Goal: Check status

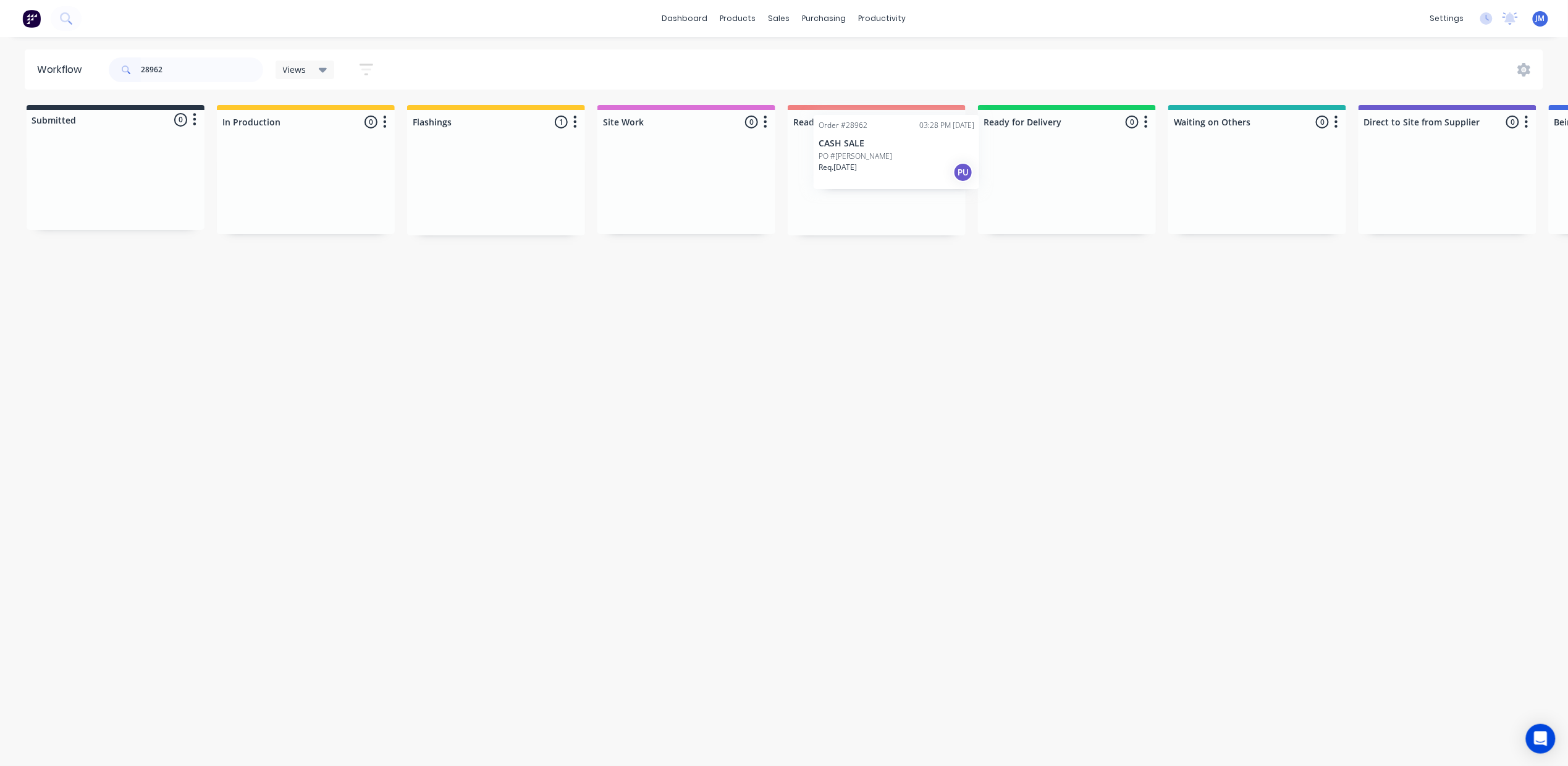
drag, startPoint x: 470, startPoint y: 202, endPoint x: 872, endPoint y: 166, distance: 403.6
click at [873, 166] on div "Submitted 0 Status colour #273444 hex #273444 Save Cancel Summaries Total order…" at bounding box center [1110, 170] width 2239 height 131
type input "2"
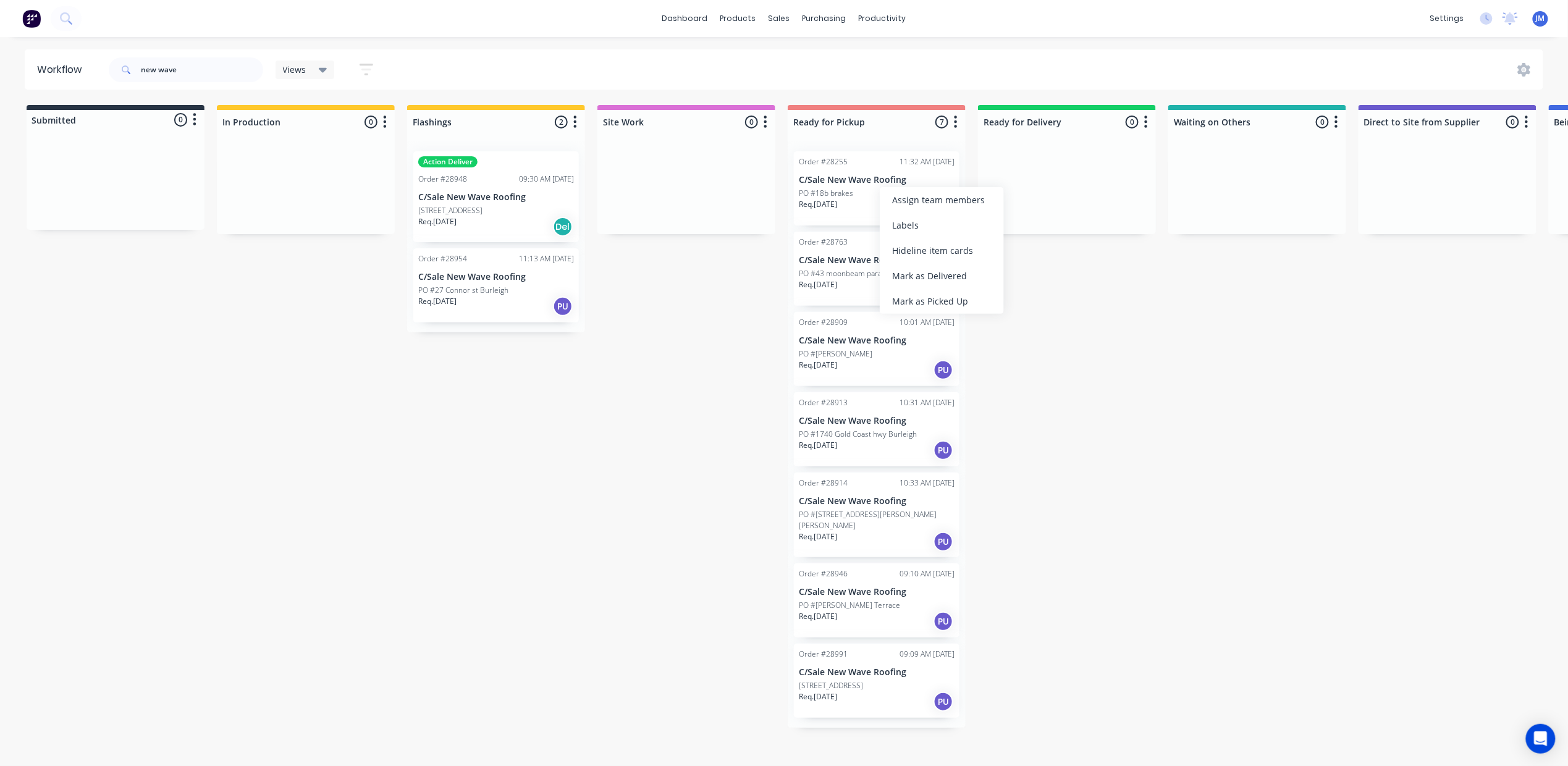
click at [934, 280] on div "Mark as Delivered" at bounding box center [942, 275] width 124 height 25
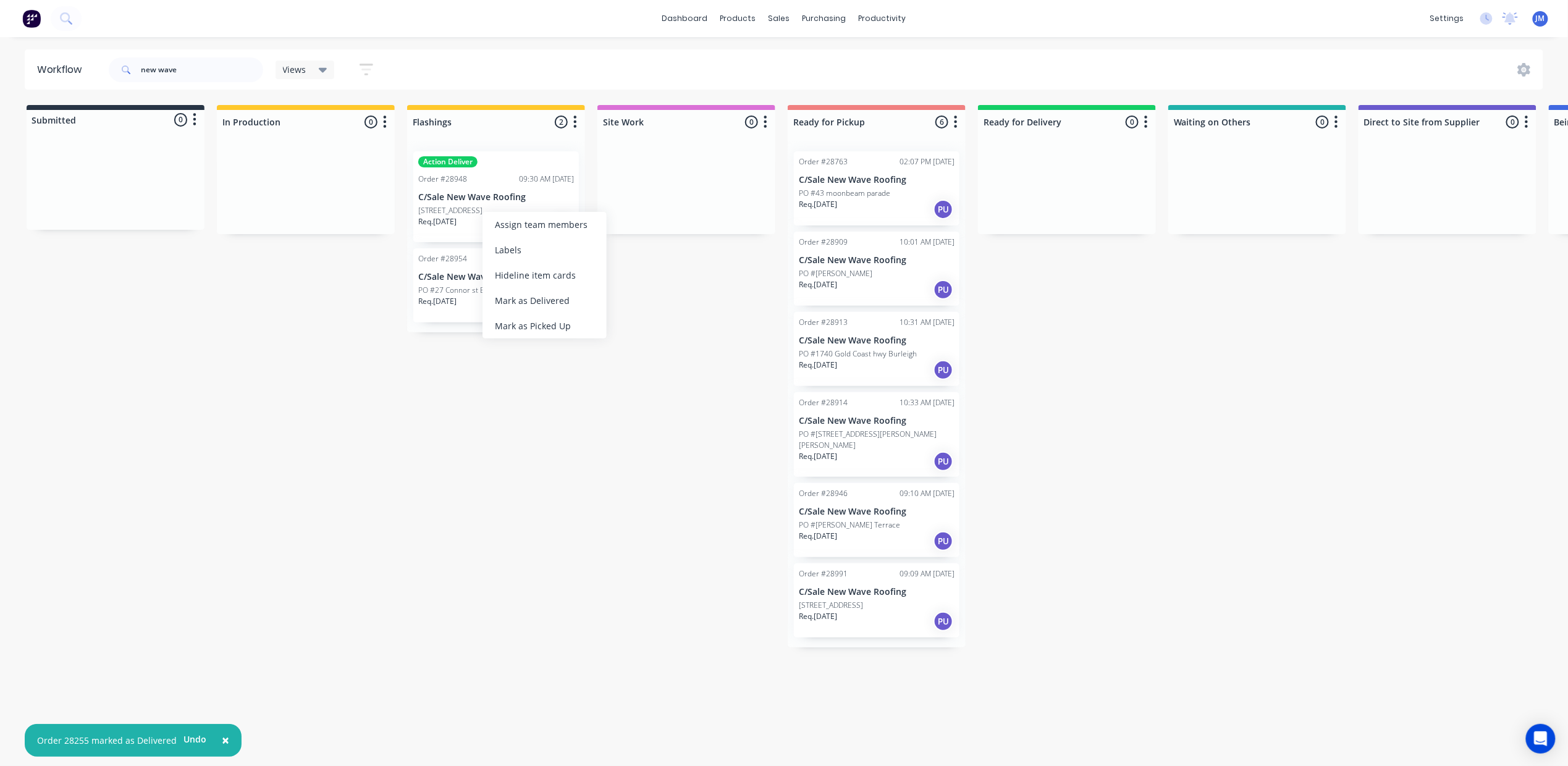
click at [546, 293] on div "Mark as Delivered" at bounding box center [545, 300] width 124 height 25
click at [201, 70] on input "new wave" at bounding box center [202, 70] width 123 height 25
type input "n"
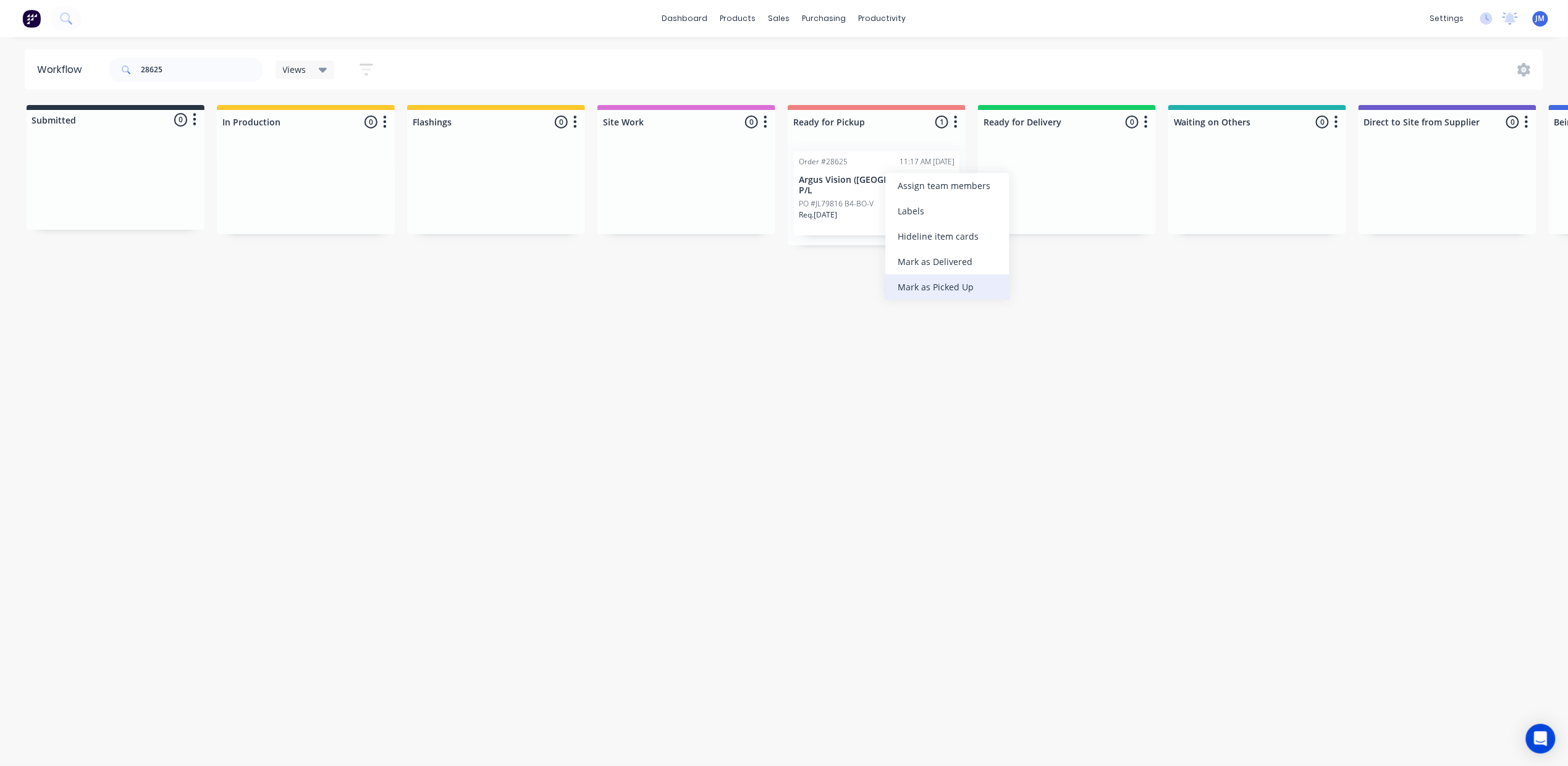
click at [923, 278] on div "Mark as Picked Up" at bounding box center [947, 287] width 124 height 25
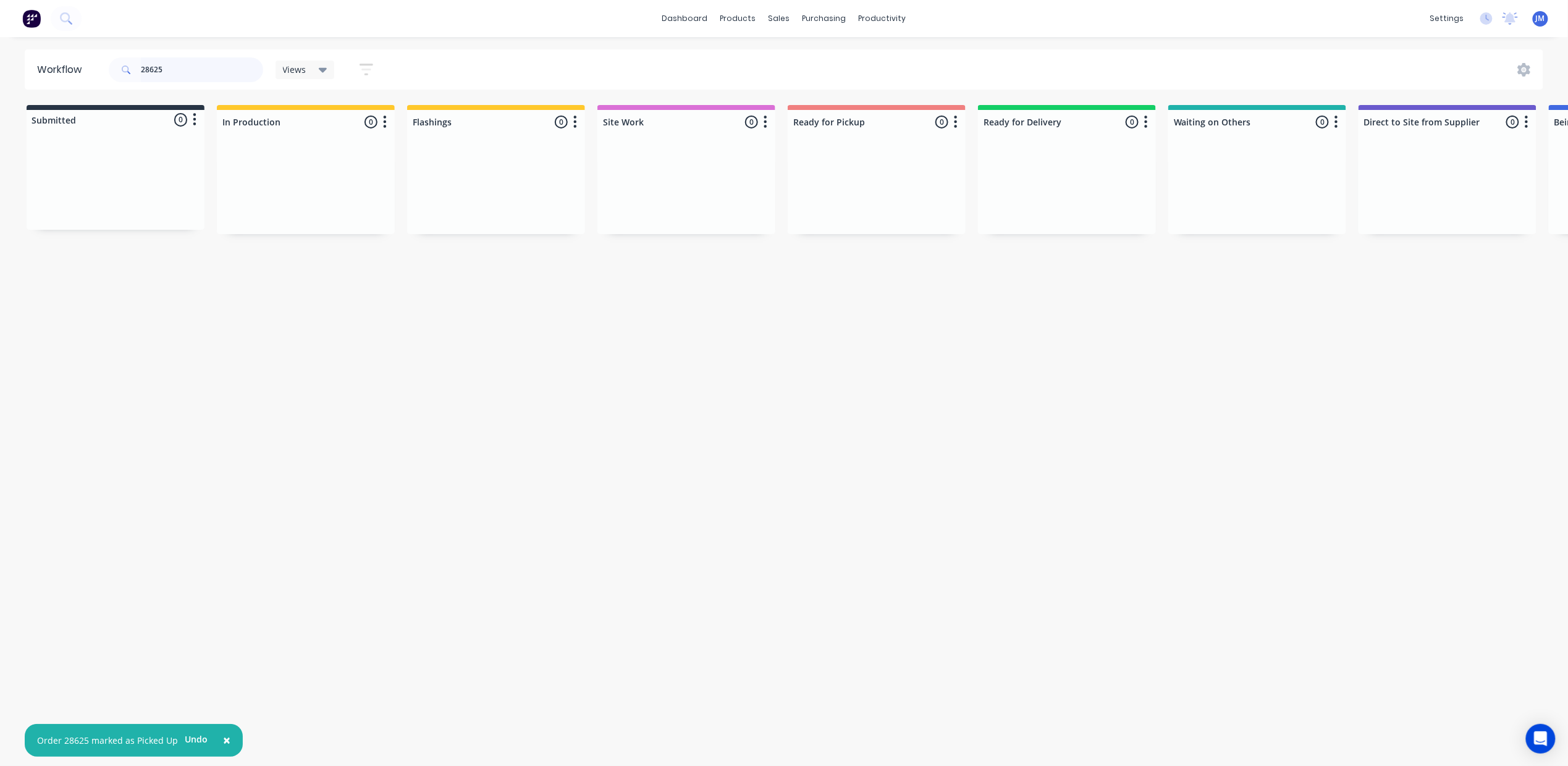
click at [183, 72] on input "28625" at bounding box center [202, 70] width 123 height 25
type input "2"
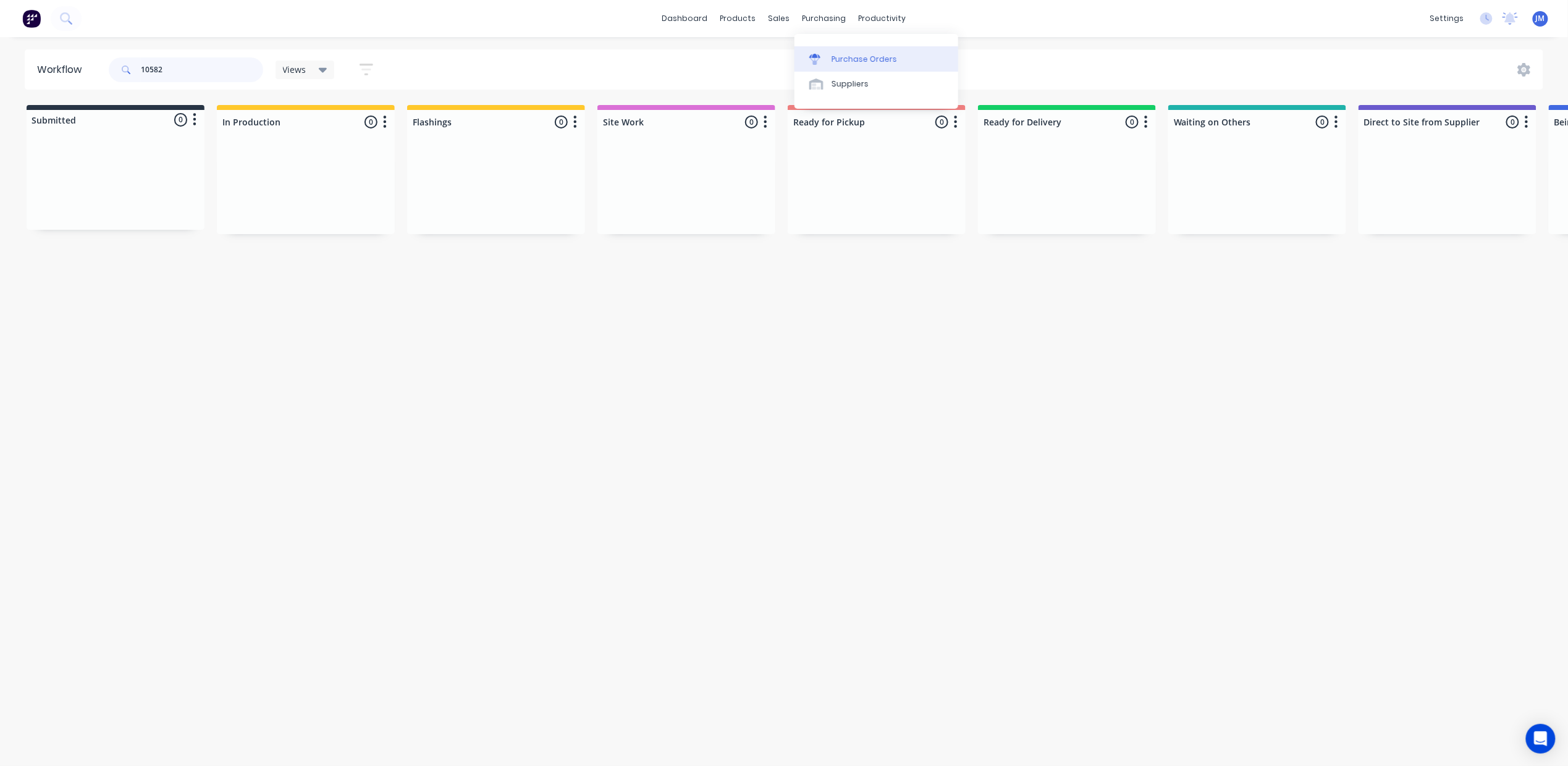
type input "10582"
click at [843, 54] on div "Purchase Orders" at bounding box center [864, 59] width 66 height 11
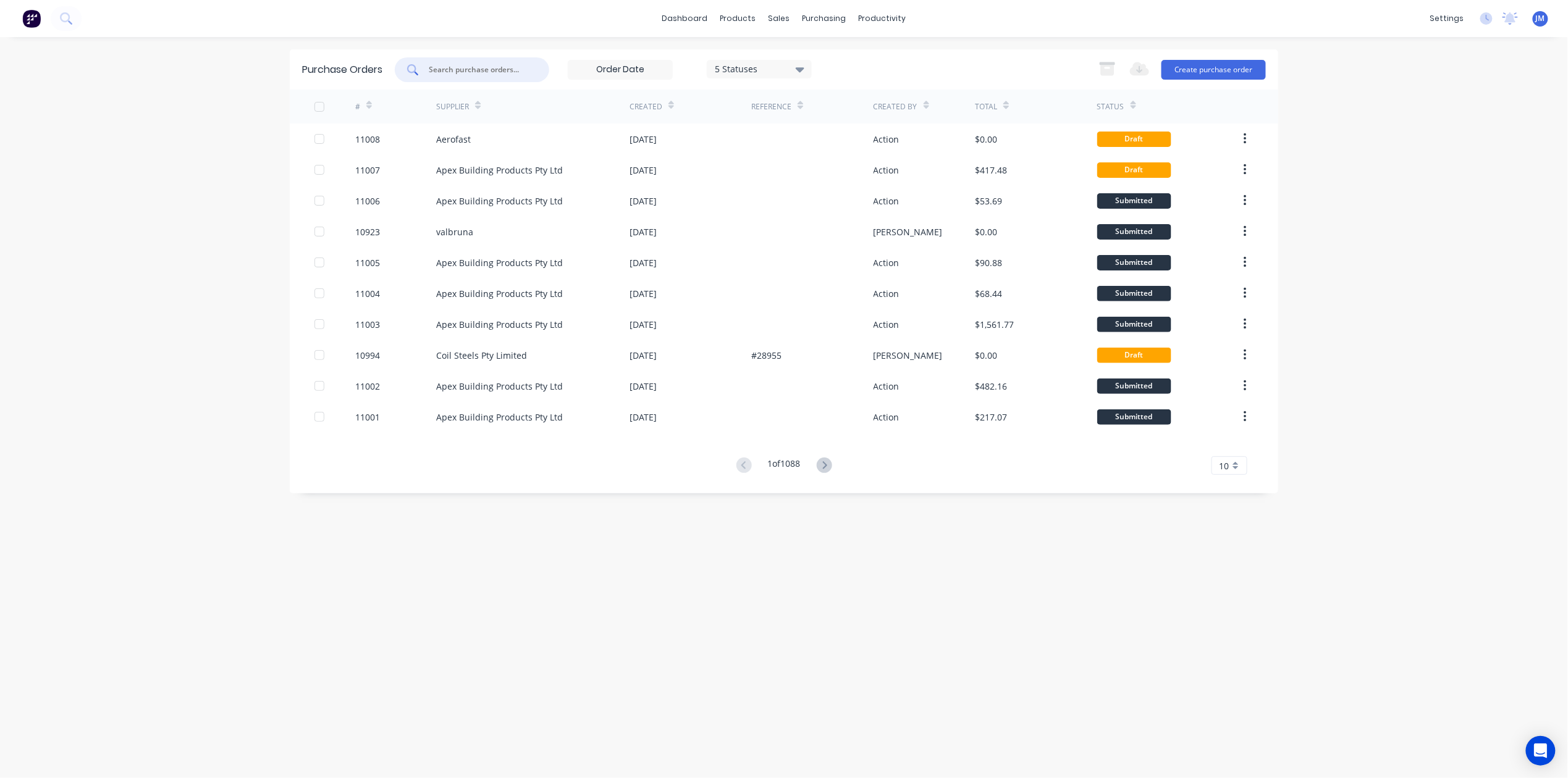
drag, startPoint x: 451, startPoint y: 74, endPoint x: 568, endPoint y: 81, distance: 117.2
click at [452, 73] on input "text" at bounding box center [479, 70] width 103 height 12
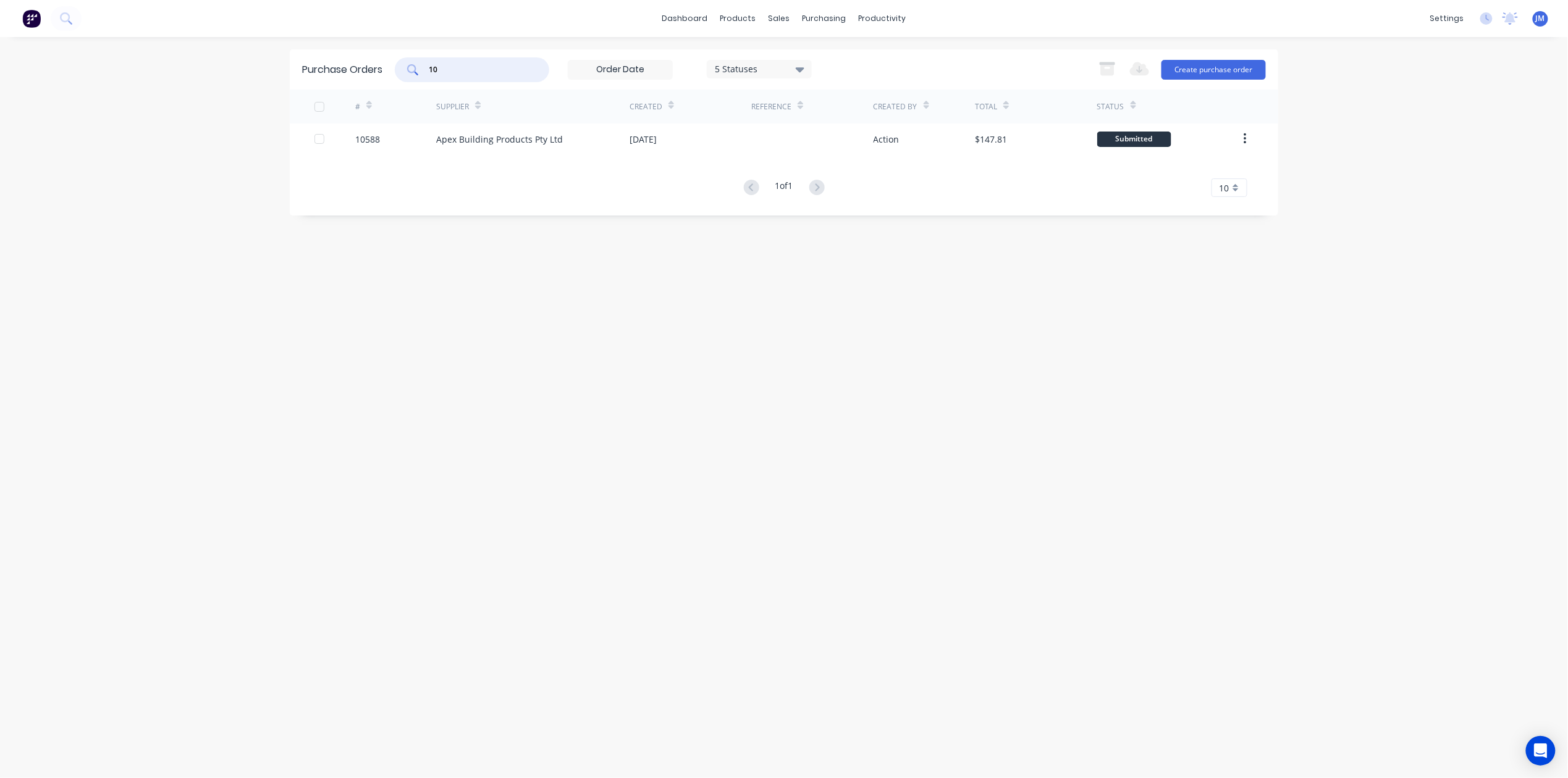
type input "1"
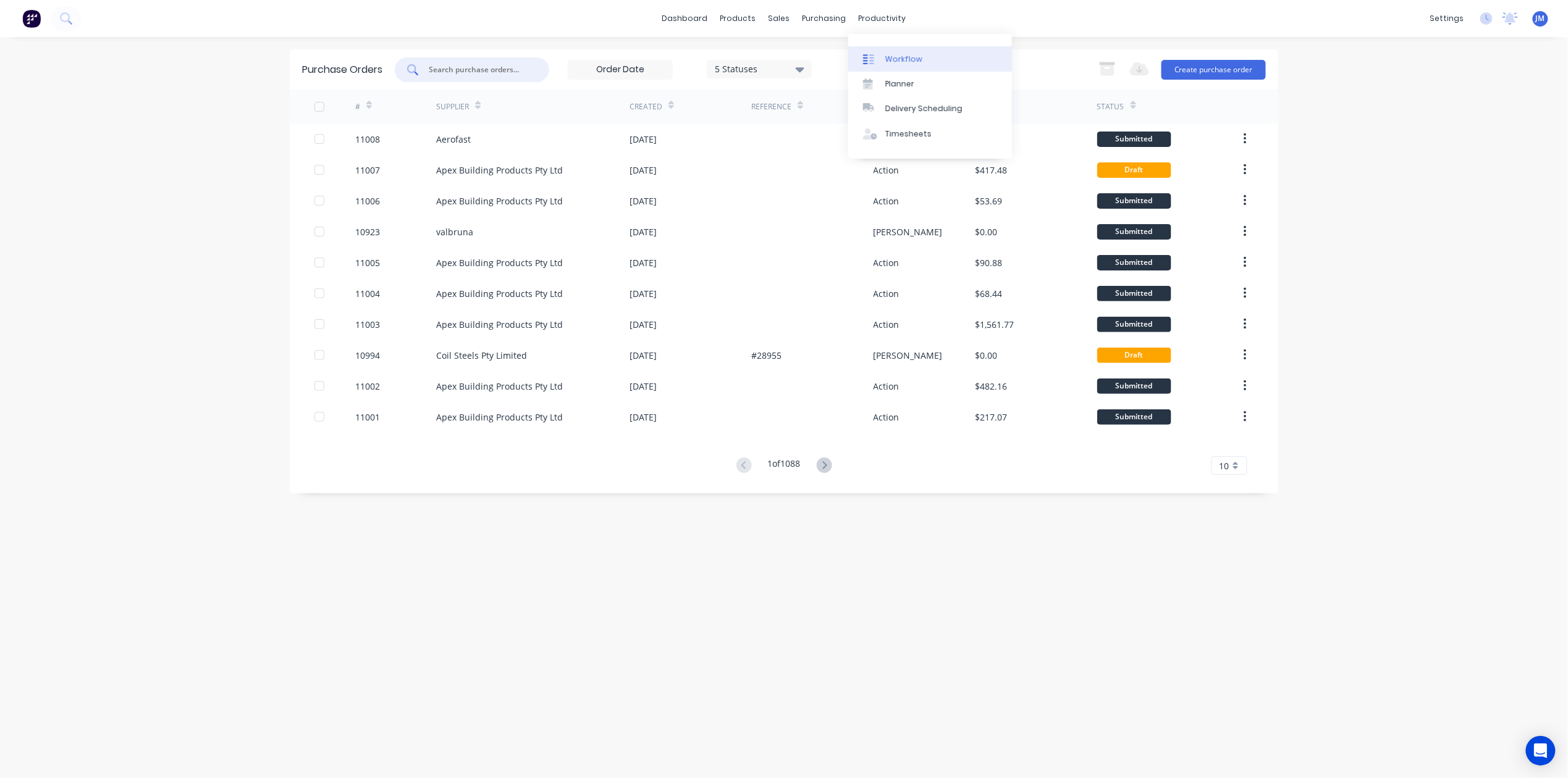
click at [895, 55] on div "Workflow" at bounding box center [904, 59] width 37 height 11
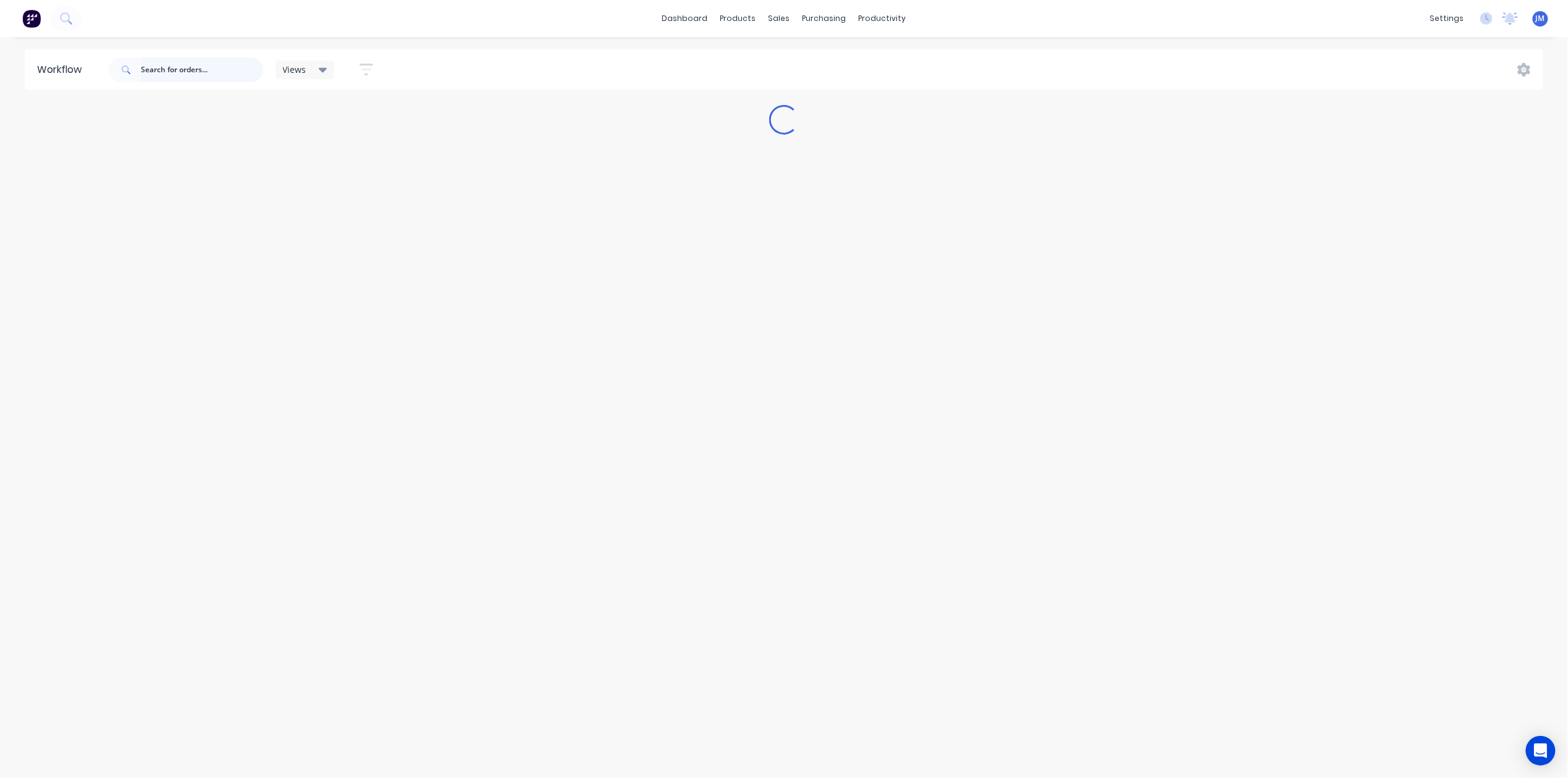
drag, startPoint x: 179, startPoint y: 75, endPoint x: 159, endPoint y: 110, distance: 40.3
click at [181, 73] on input "text" at bounding box center [202, 70] width 123 height 25
